Goal: Task Accomplishment & Management: Manage account settings

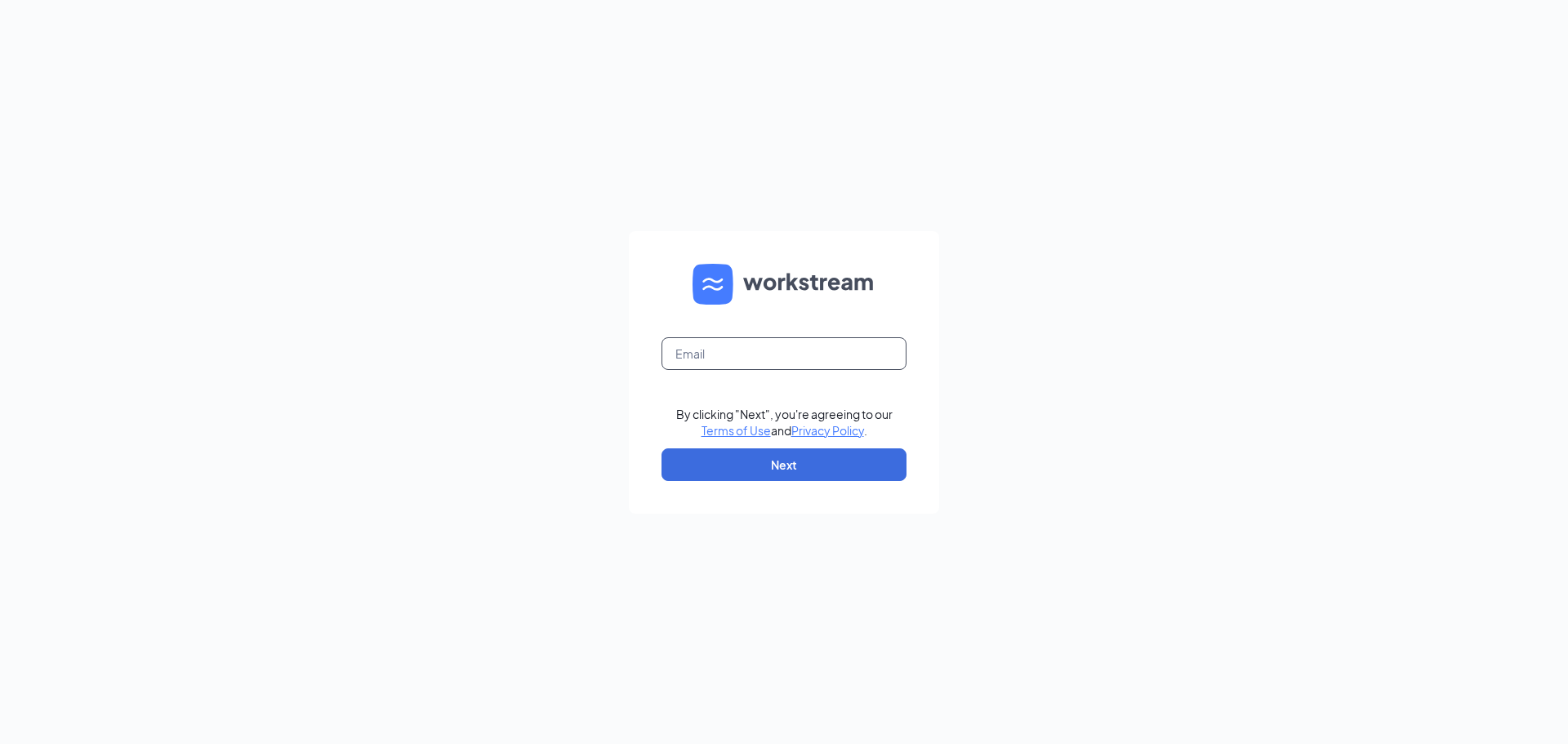
click at [756, 339] on input "text" at bounding box center [784, 353] width 245 height 33
type input "mwagila75@gmail.com"
click at [800, 470] on button "Next" at bounding box center [784, 465] width 245 height 33
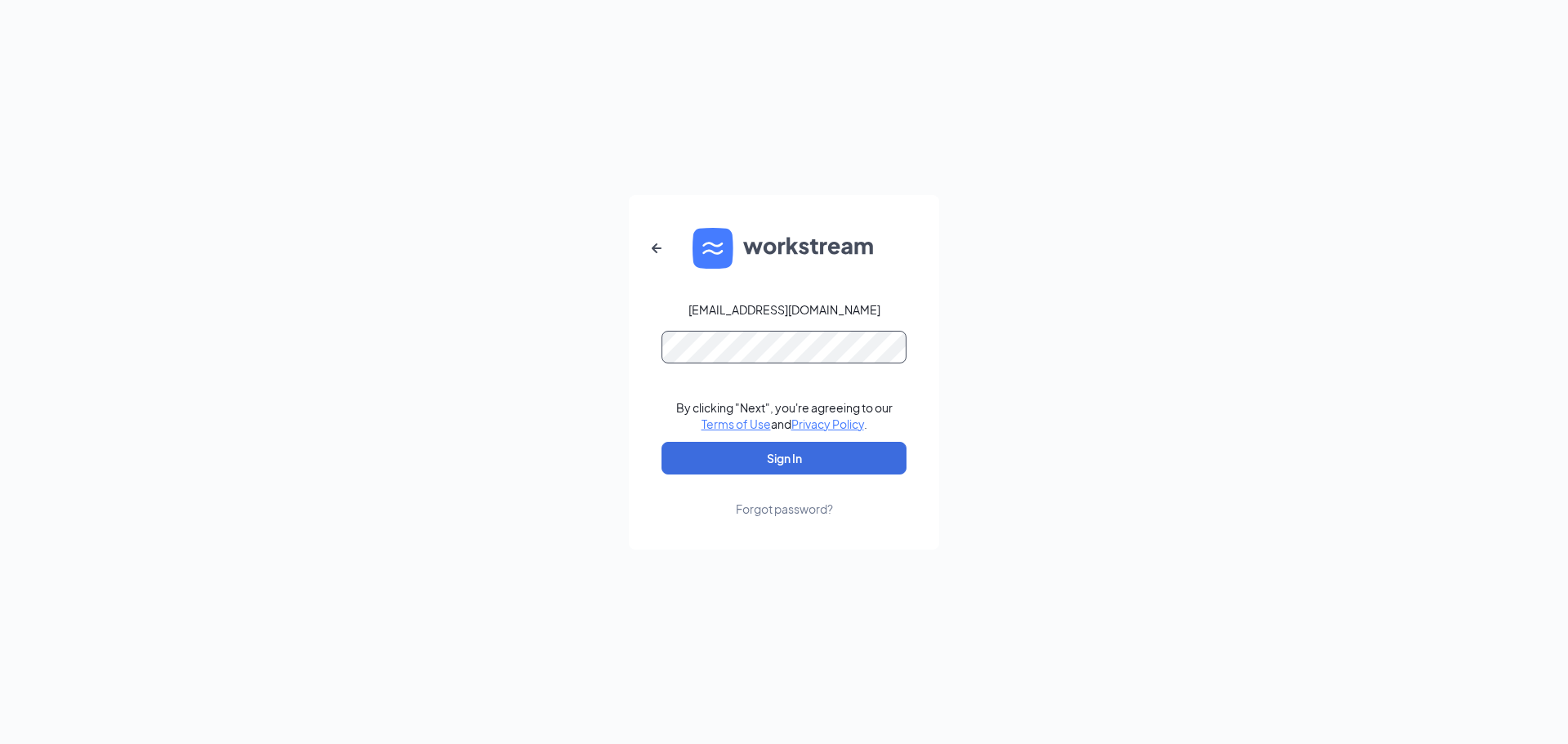
click at [661, 442] on button "Sign In" at bounding box center [784, 458] width 245 height 33
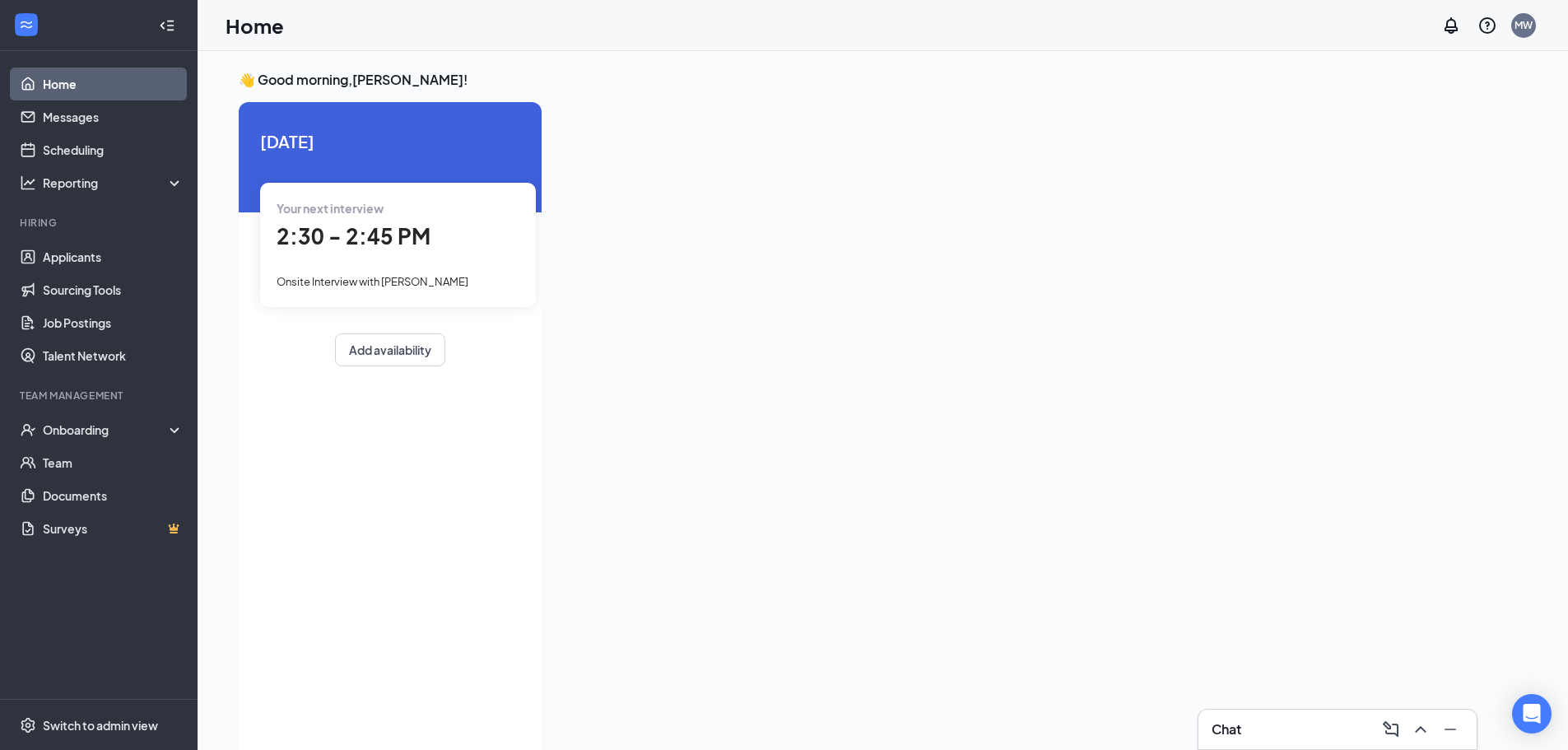
click at [1084, 255] on div at bounding box center [1016, 424] width 922 height 645
click at [101, 269] on link "Applicants" at bounding box center [113, 257] width 141 height 33
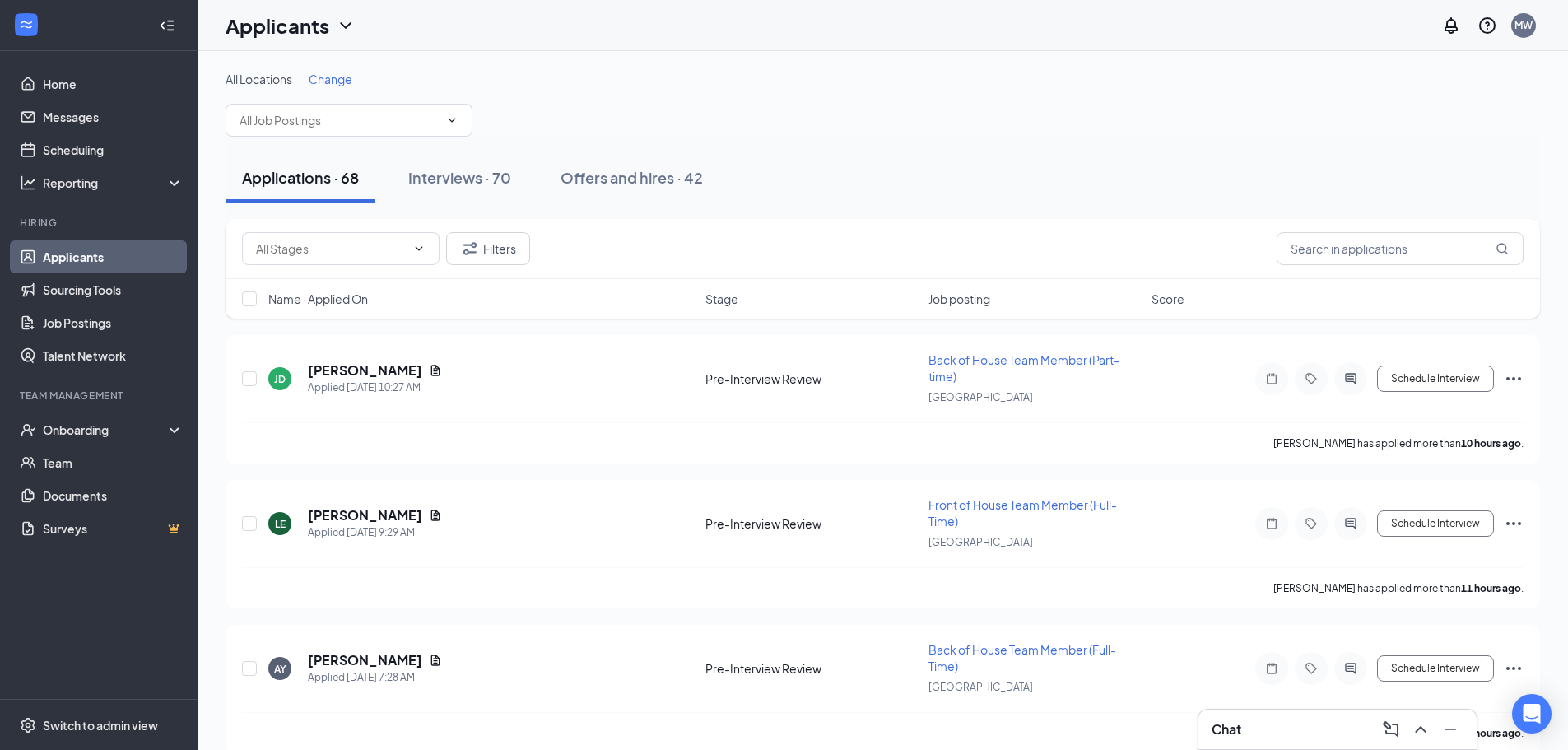
click at [841, 158] on div "Applications · 68 Interviews · 70 Offers and hires · 42" at bounding box center [882, 177] width 1314 height 50
click at [1400, 243] on input "text" at bounding box center [1400, 249] width 247 height 33
click at [123, 430] on div "Onboarding" at bounding box center [106, 429] width 126 height 17
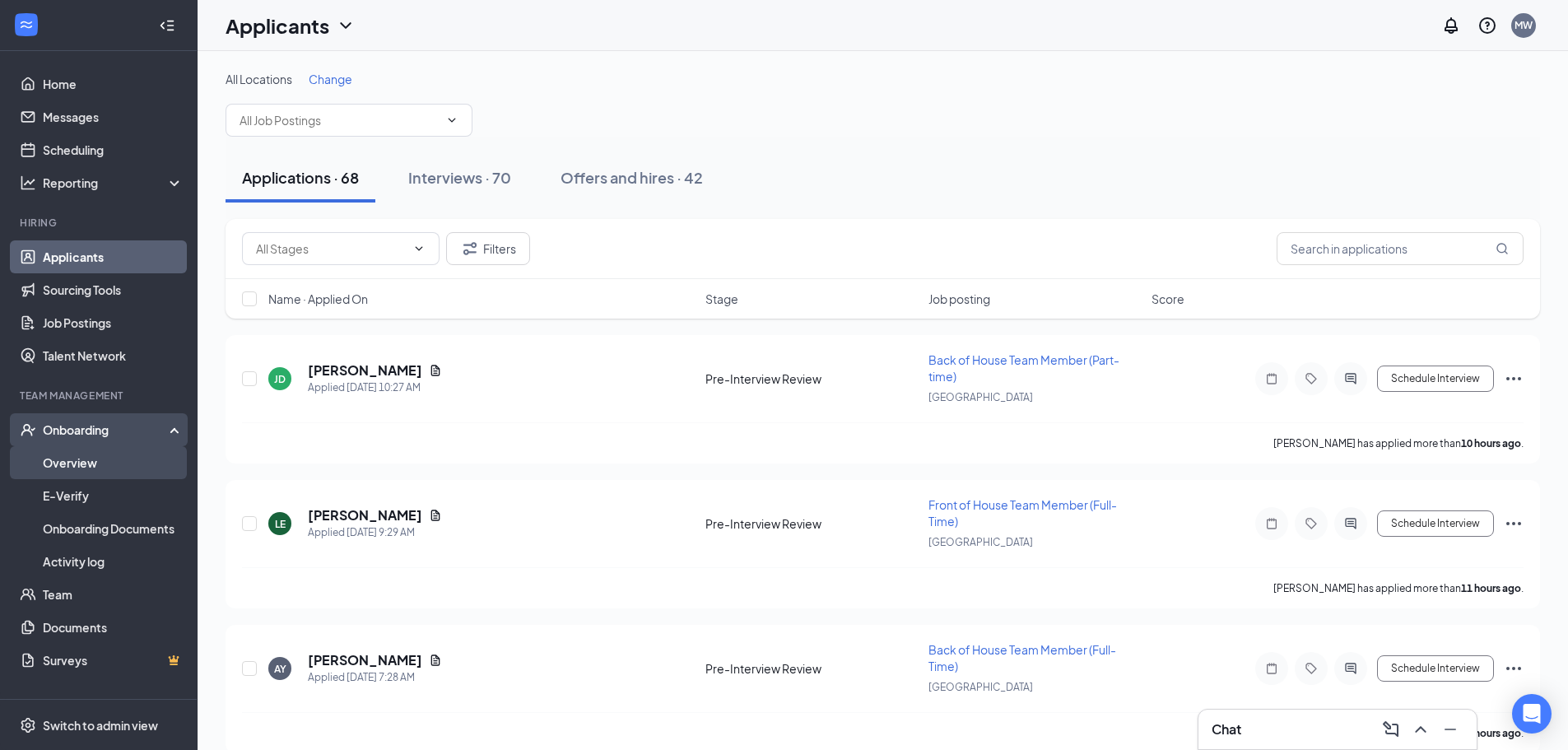
click at [113, 454] on link "Overview" at bounding box center [113, 463] width 141 height 33
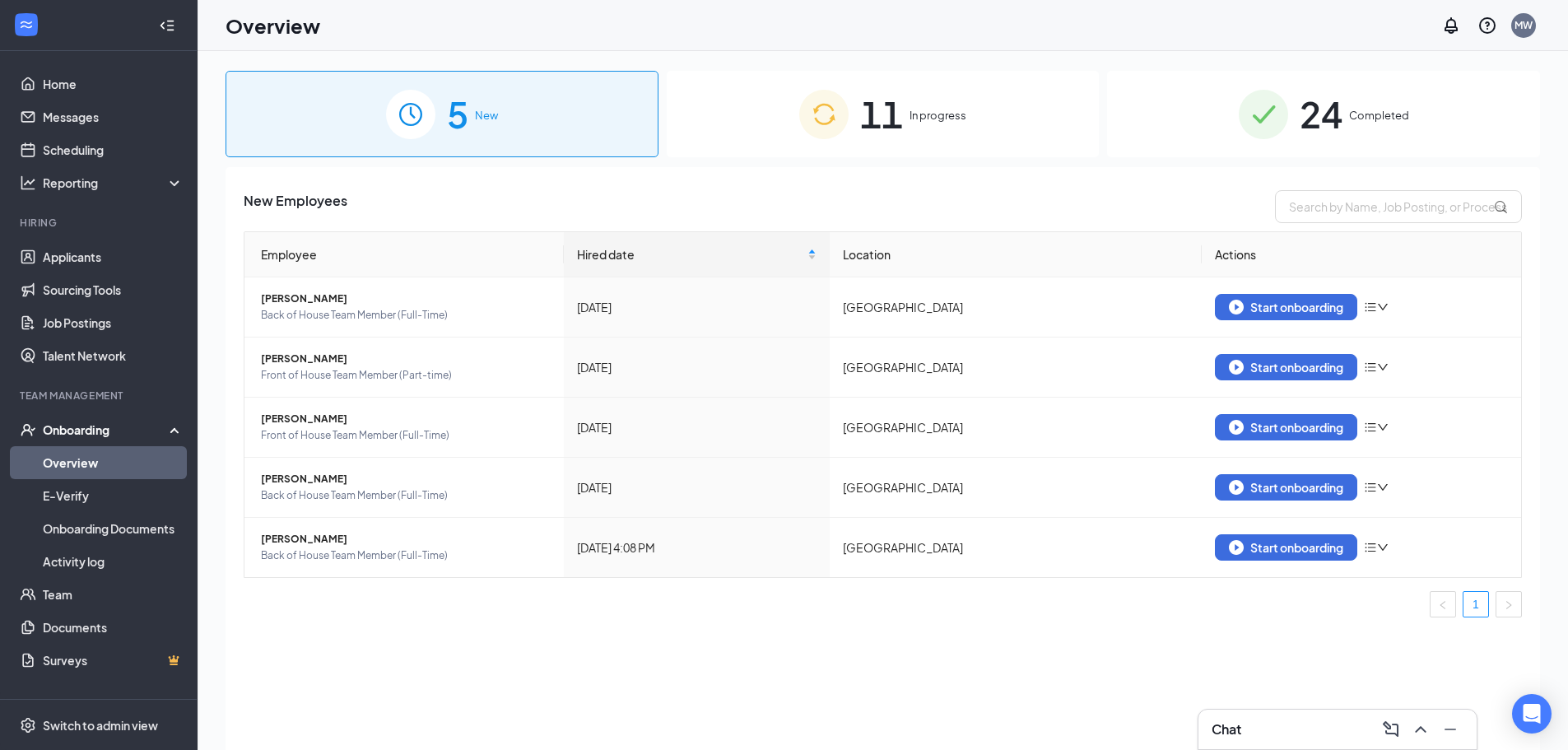
click at [821, 103] on img at bounding box center [824, 114] width 50 height 50
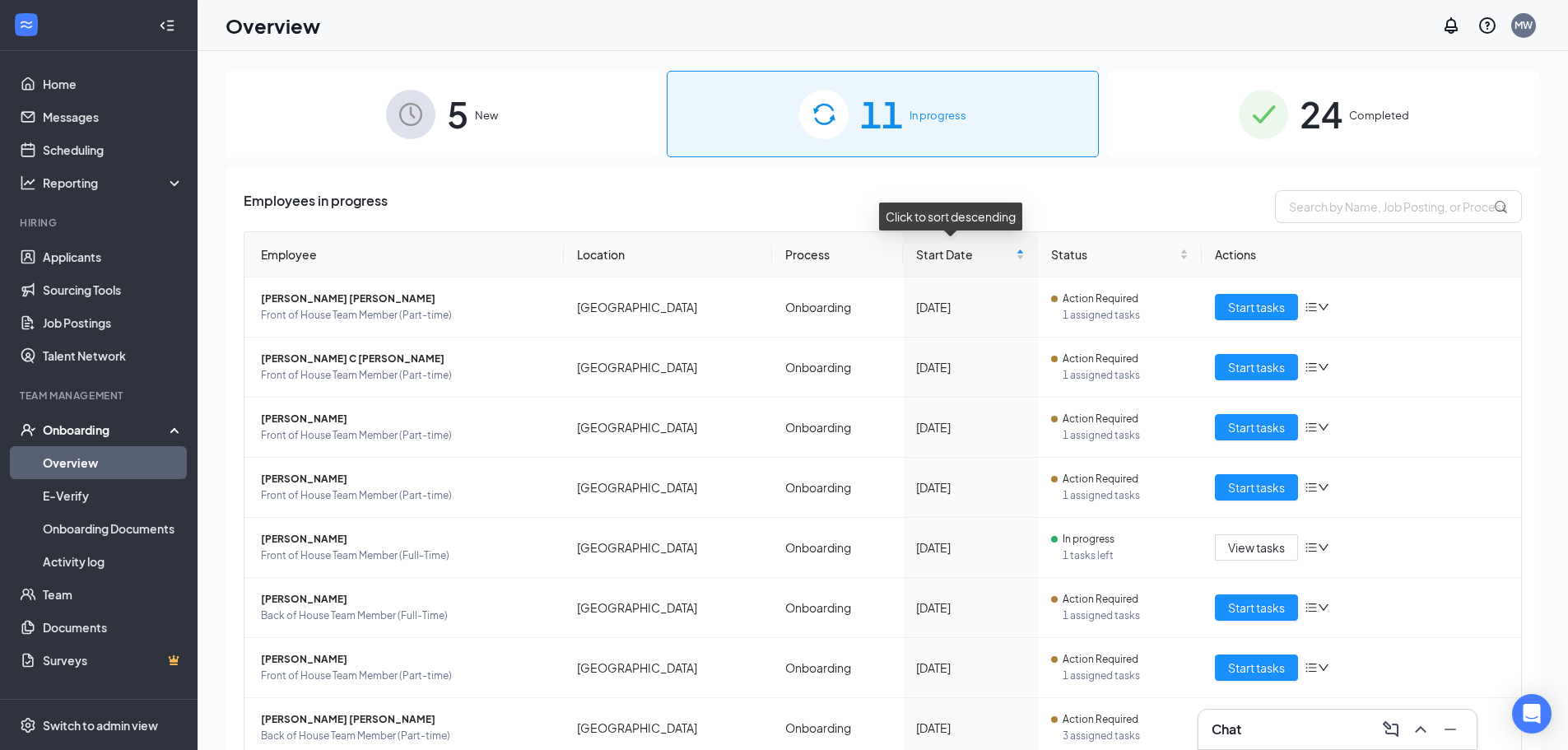
click at [1287, 102] on div "24 Completed" at bounding box center [1323, 114] width 433 height 87
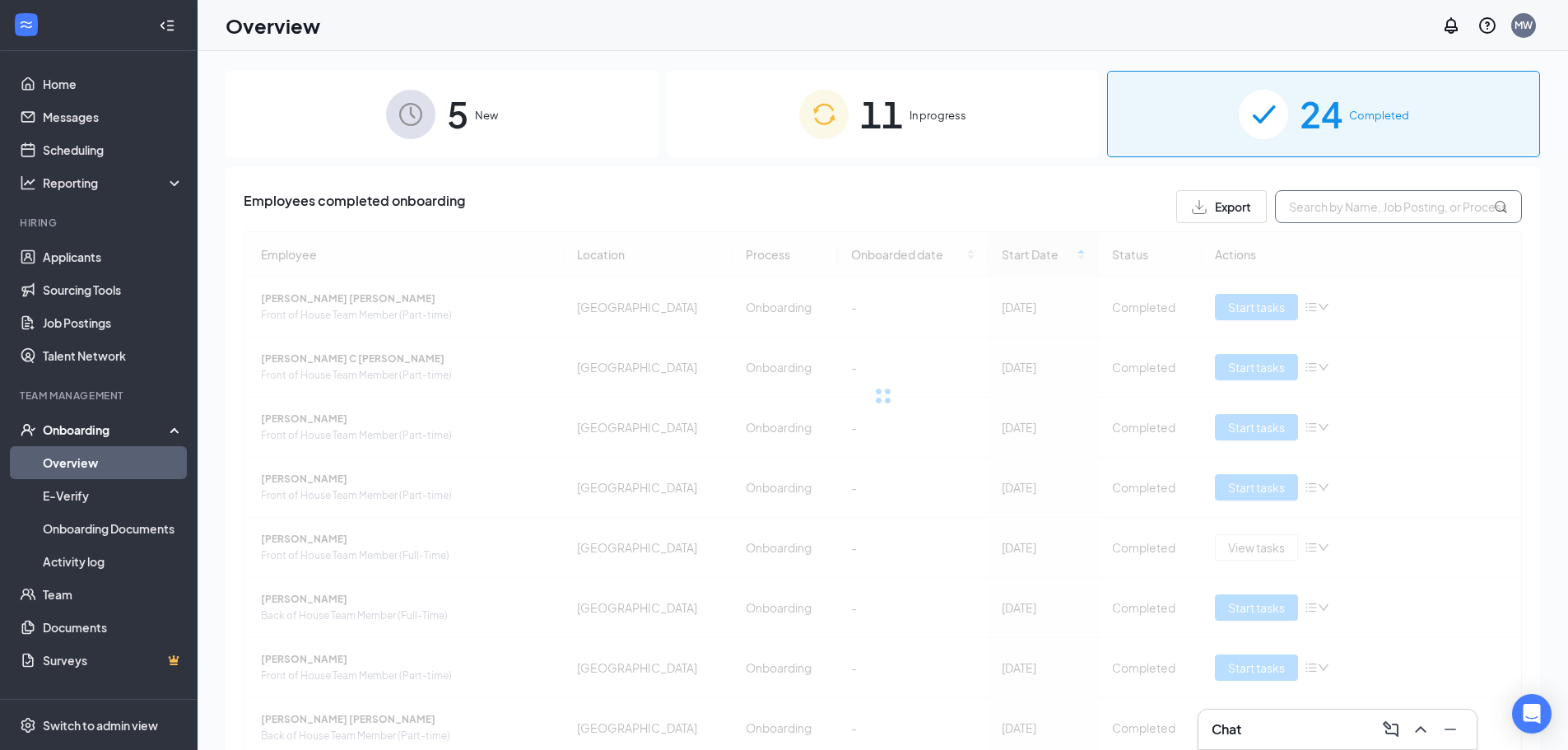
click at [1366, 211] on input "text" at bounding box center [1399, 206] width 247 height 33
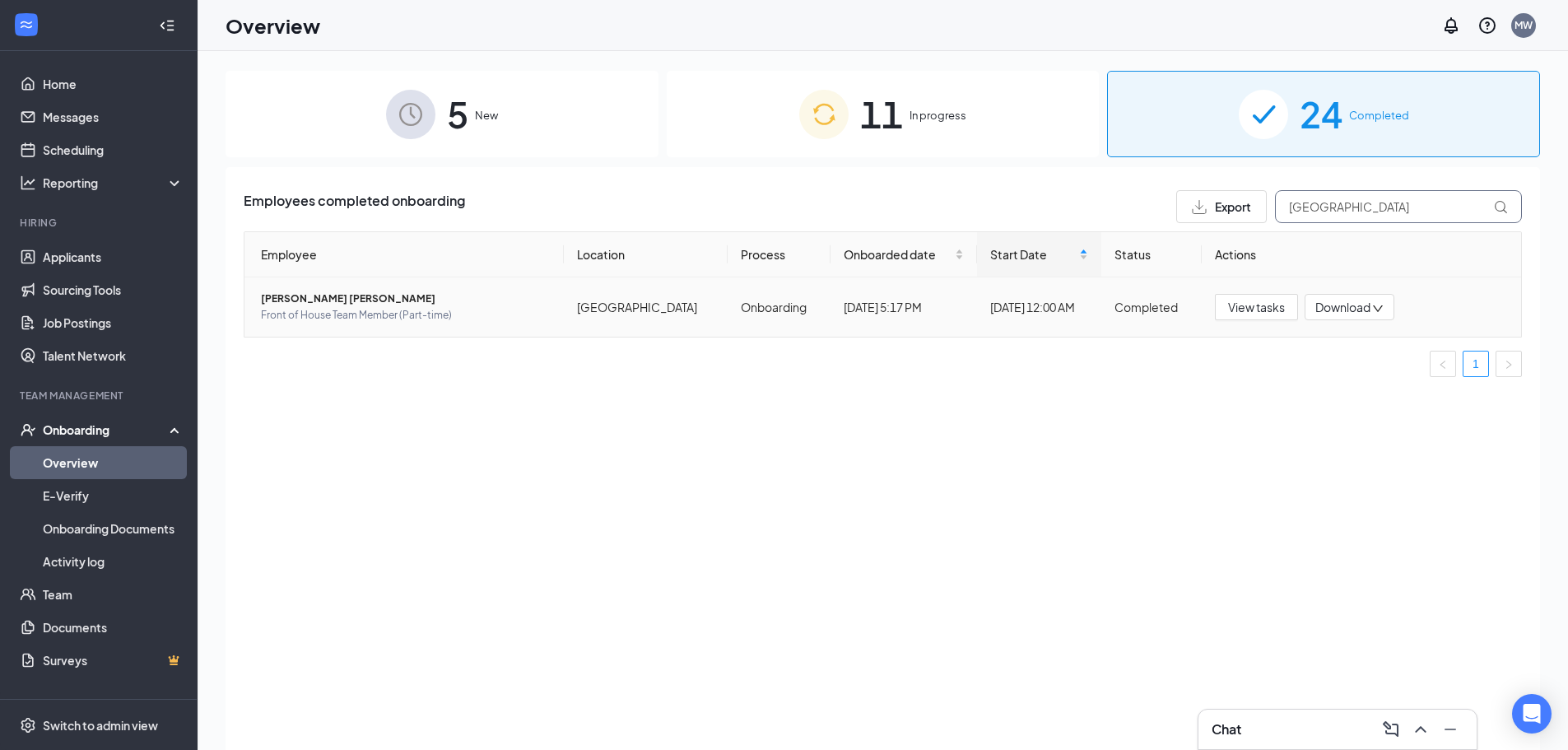
type input "[GEOGRAPHIC_DATA]"
click at [333, 299] on span "[PERSON_NAME] [PERSON_NAME]" at bounding box center [406, 299] width 290 height 17
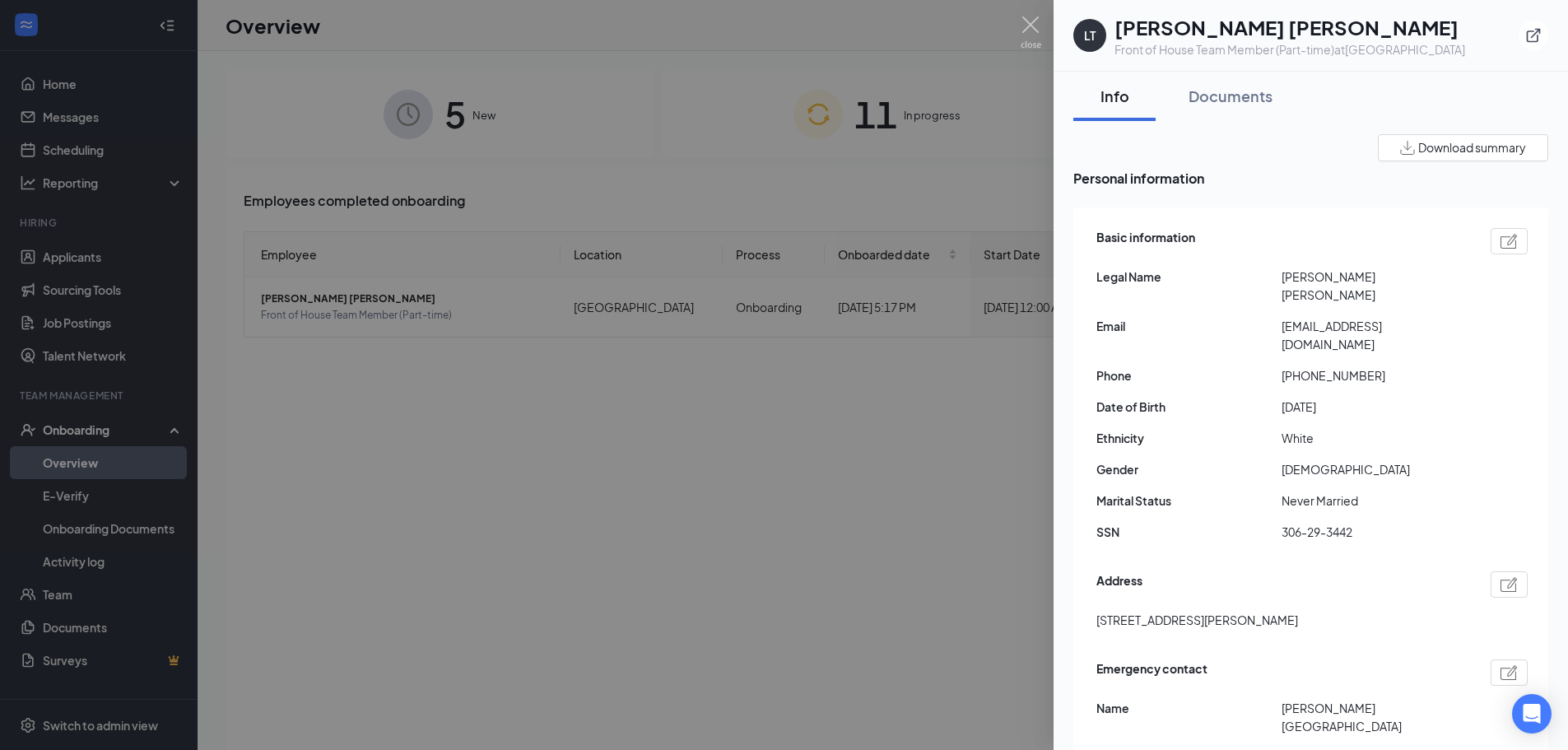
click at [933, 460] on div at bounding box center [784, 375] width 1568 height 750
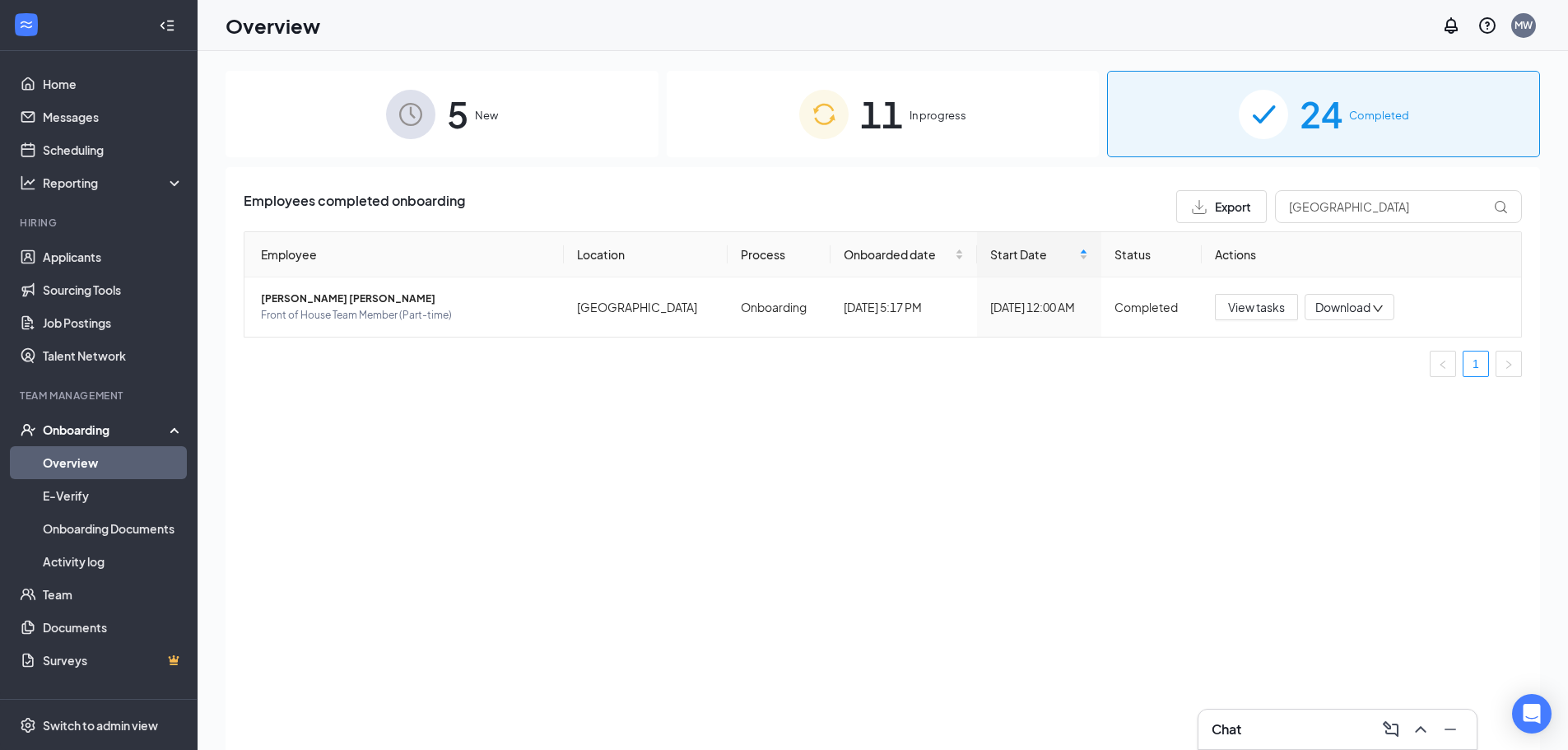
click at [930, 87] on div "11 In progress" at bounding box center [882, 114] width 433 height 87
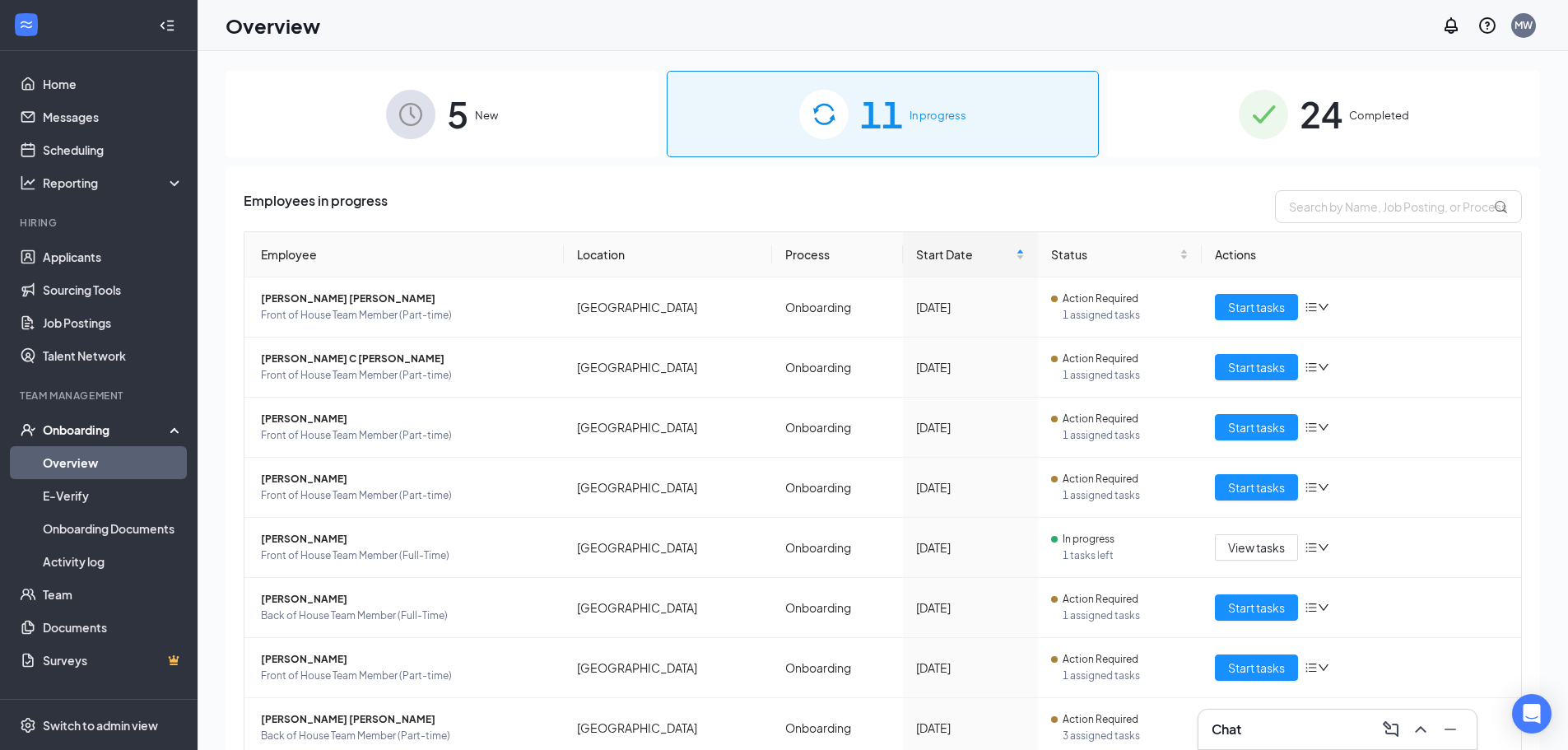
click at [533, 127] on div "5 New" at bounding box center [442, 114] width 433 height 87
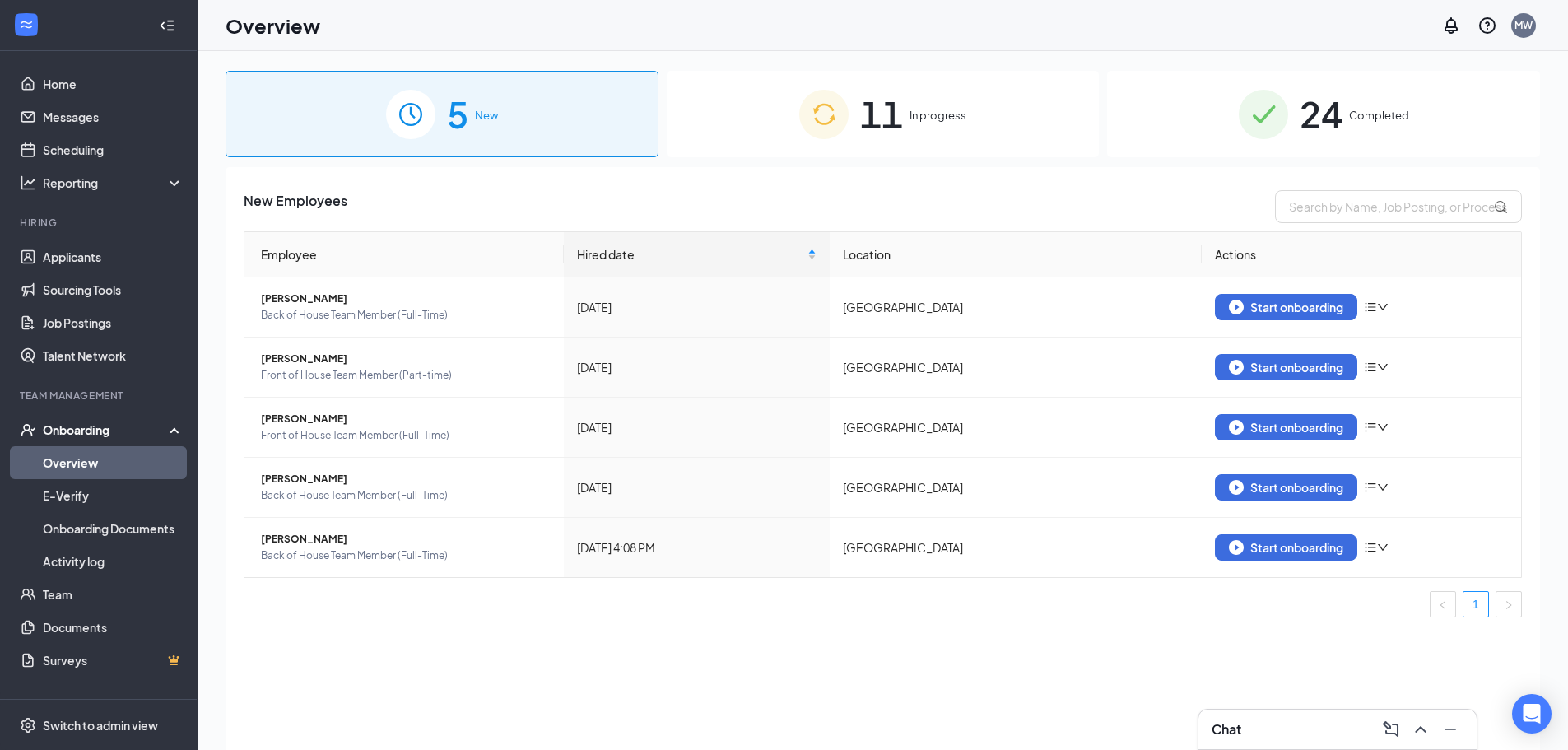
click at [1289, 147] on div "24 Completed" at bounding box center [1323, 114] width 433 height 87
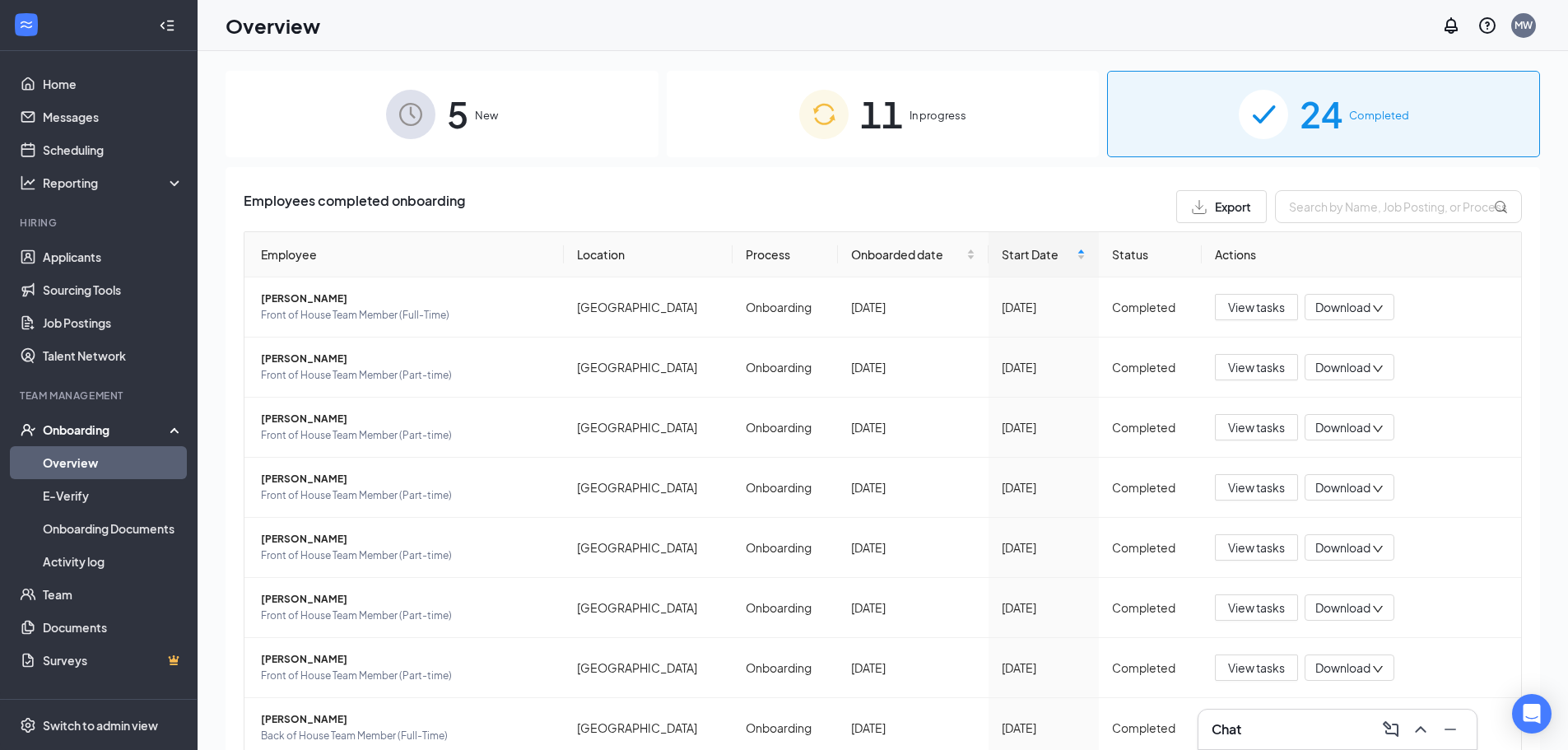
click at [803, 175] on div "Employees completed onboarding Export Employee Location Process Onboarded date …" at bounding box center [882, 572] width 1314 height 809
click at [800, 130] on img at bounding box center [824, 114] width 50 height 50
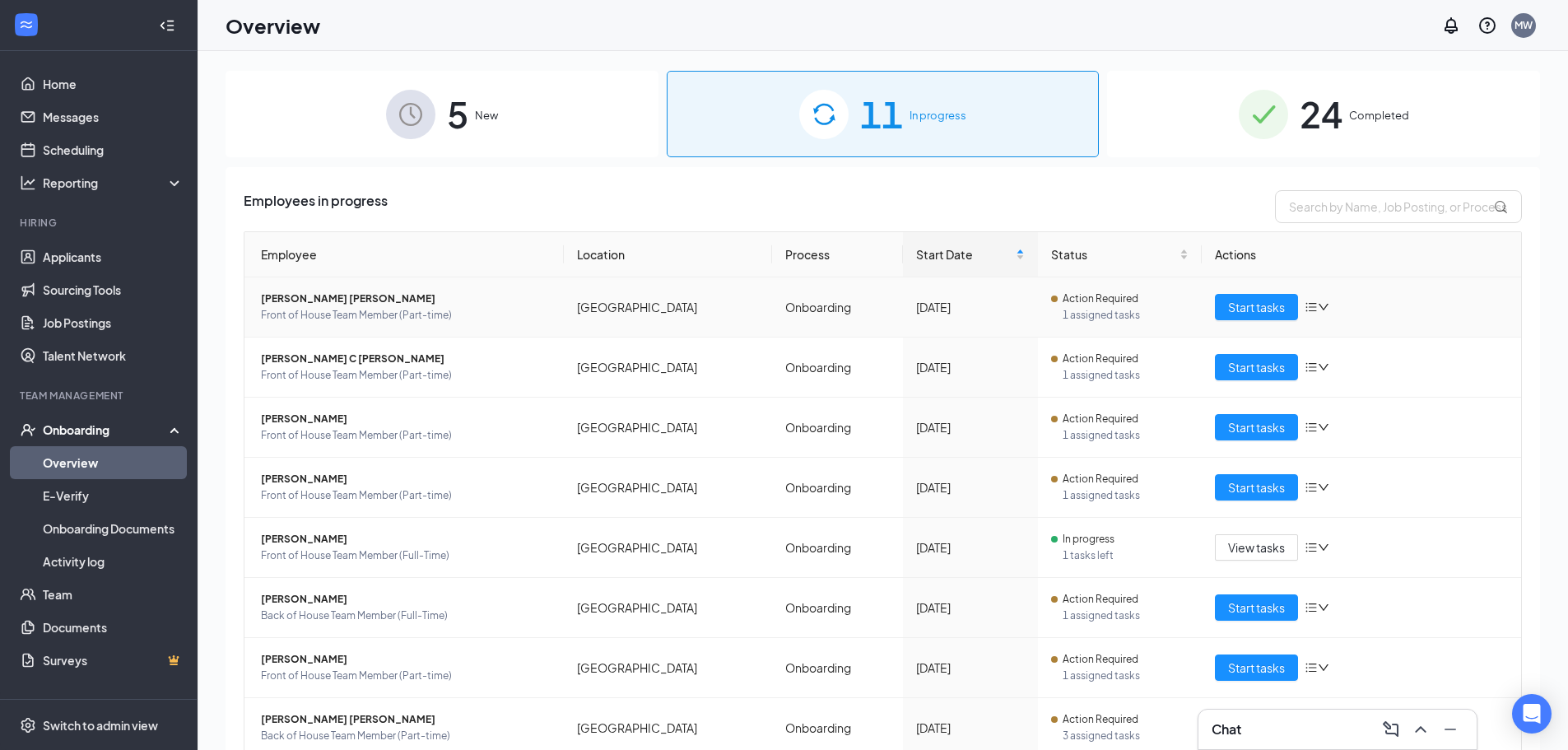
scroll to position [185, 0]
